Goal: Navigation & Orientation: Find specific page/section

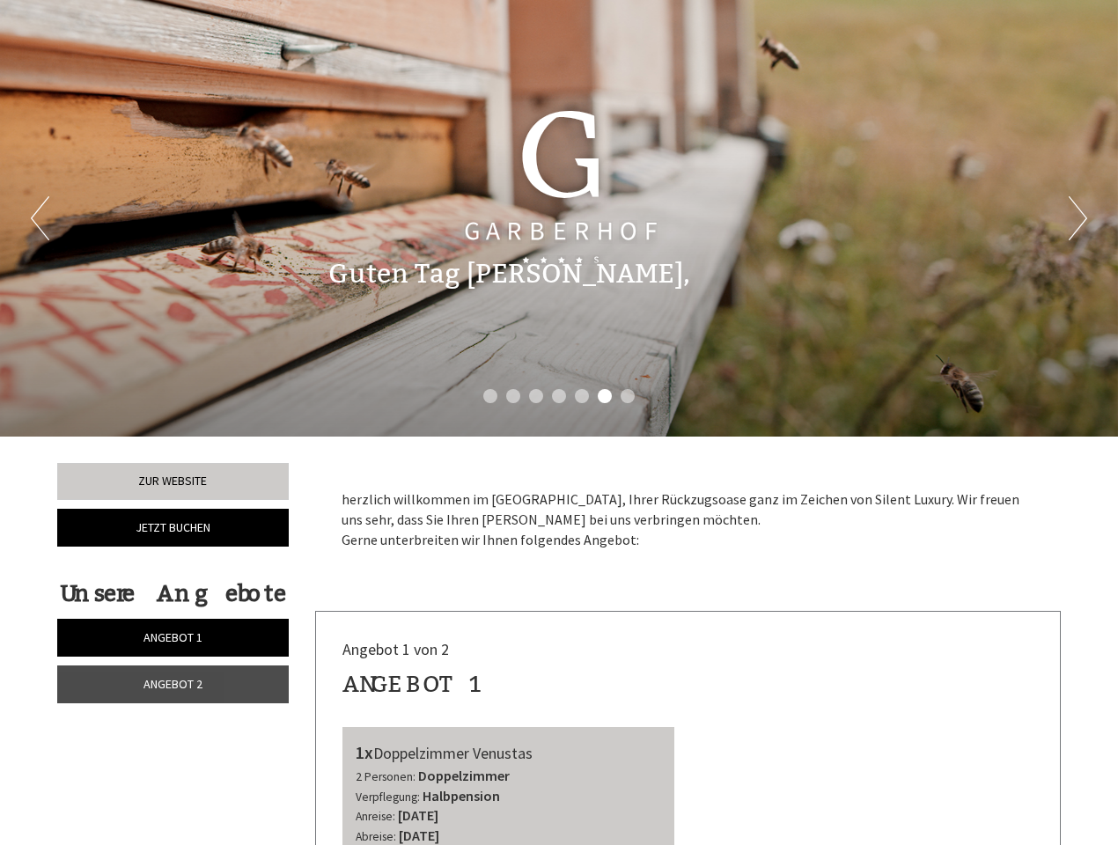
click at [559, 423] on div "Previous Next 1 2 3 4 5 6 7" at bounding box center [559, 218] width 1118 height 437
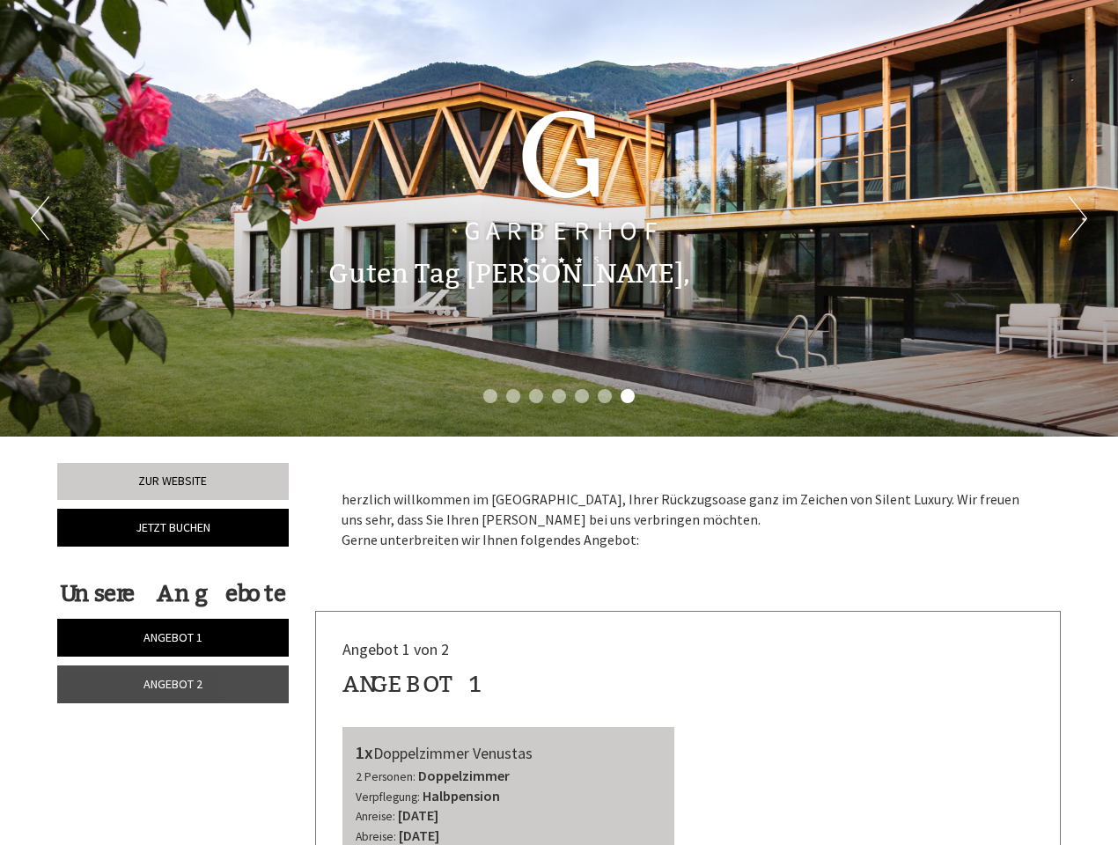
click at [40, 218] on button "Previous" at bounding box center [40, 218] width 18 height 44
click at [1077, 218] on button "Next" at bounding box center [1078, 218] width 18 height 44
click at [490, 396] on li "1" at bounding box center [490, 396] width 14 height 14
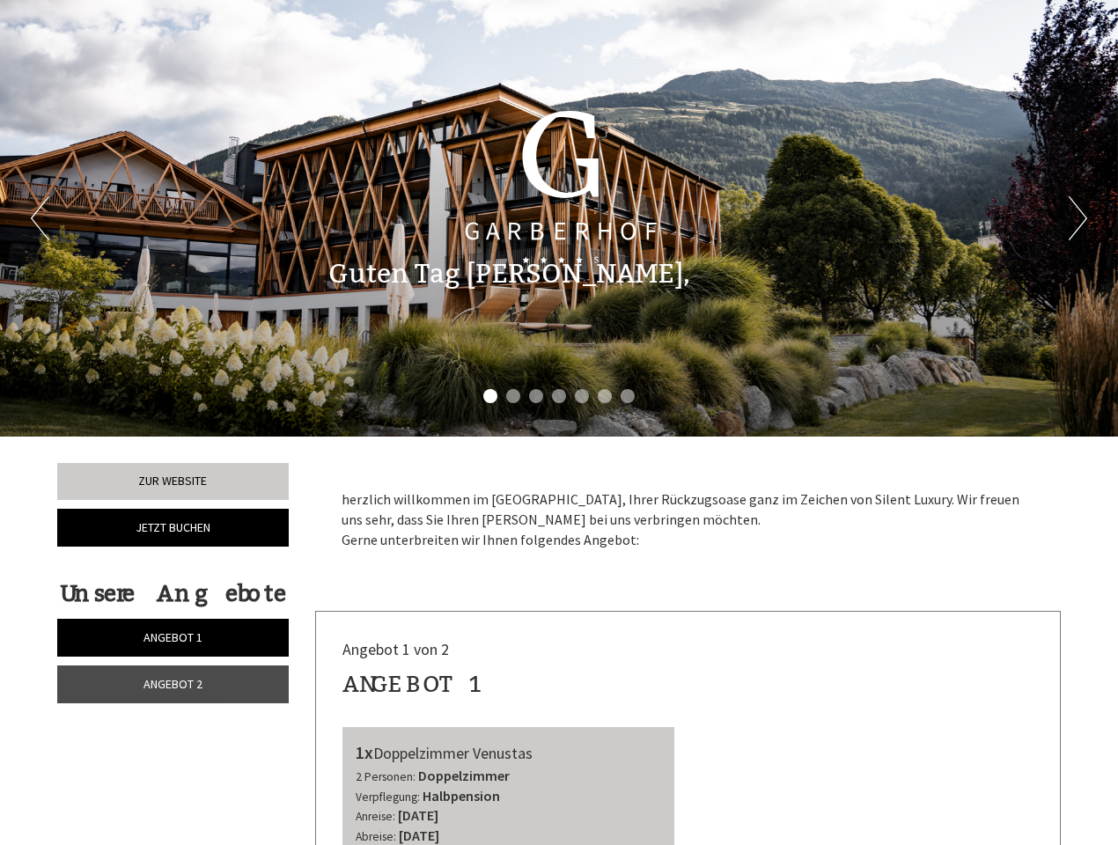
click at [513, 396] on li "2" at bounding box center [513, 396] width 14 height 14
click at [536, 396] on li "3" at bounding box center [536, 396] width 14 height 14
click at [559, 396] on li "4" at bounding box center [559, 396] width 14 height 14
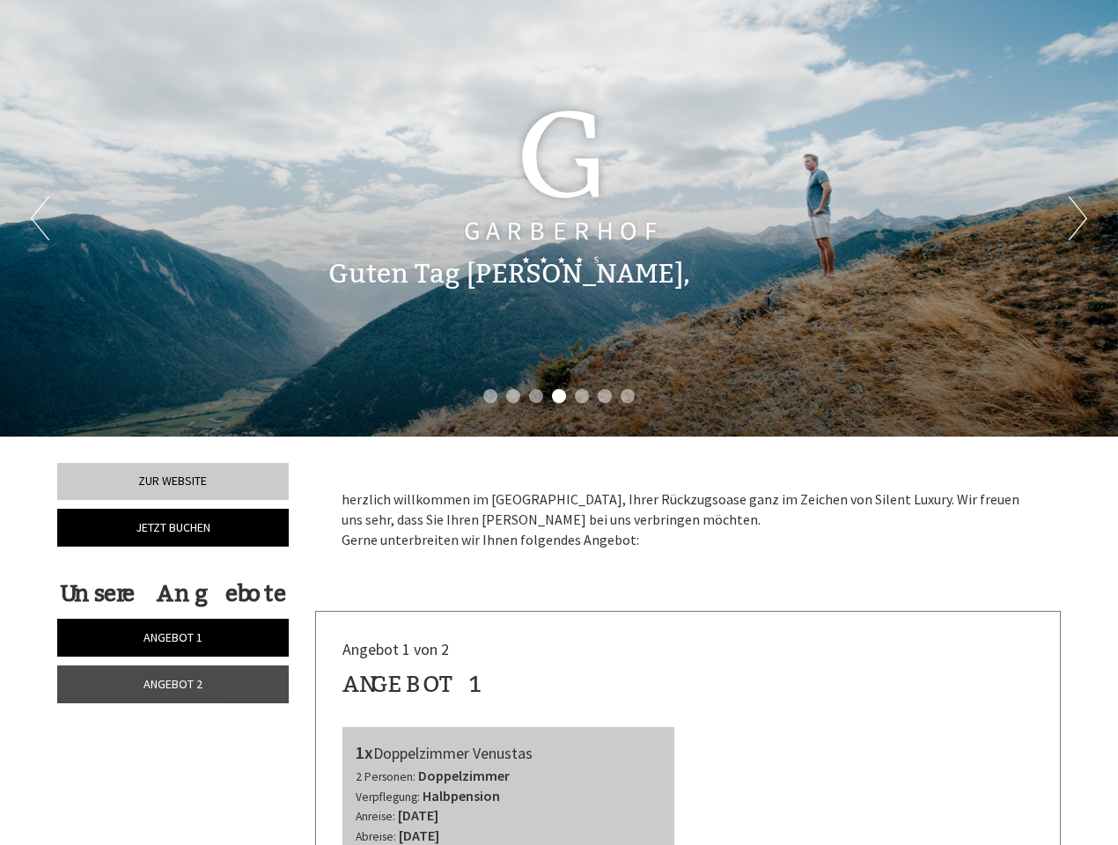
click at [582, 396] on li "5" at bounding box center [582, 396] width 14 height 14
click at [605, 396] on li "6" at bounding box center [605, 396] width 14 height 14
click at [628, 396] on li "7" at bounding box center [628, 396] width 14 height 14
